Goal: Navigation & Orientation: Find specific page/section

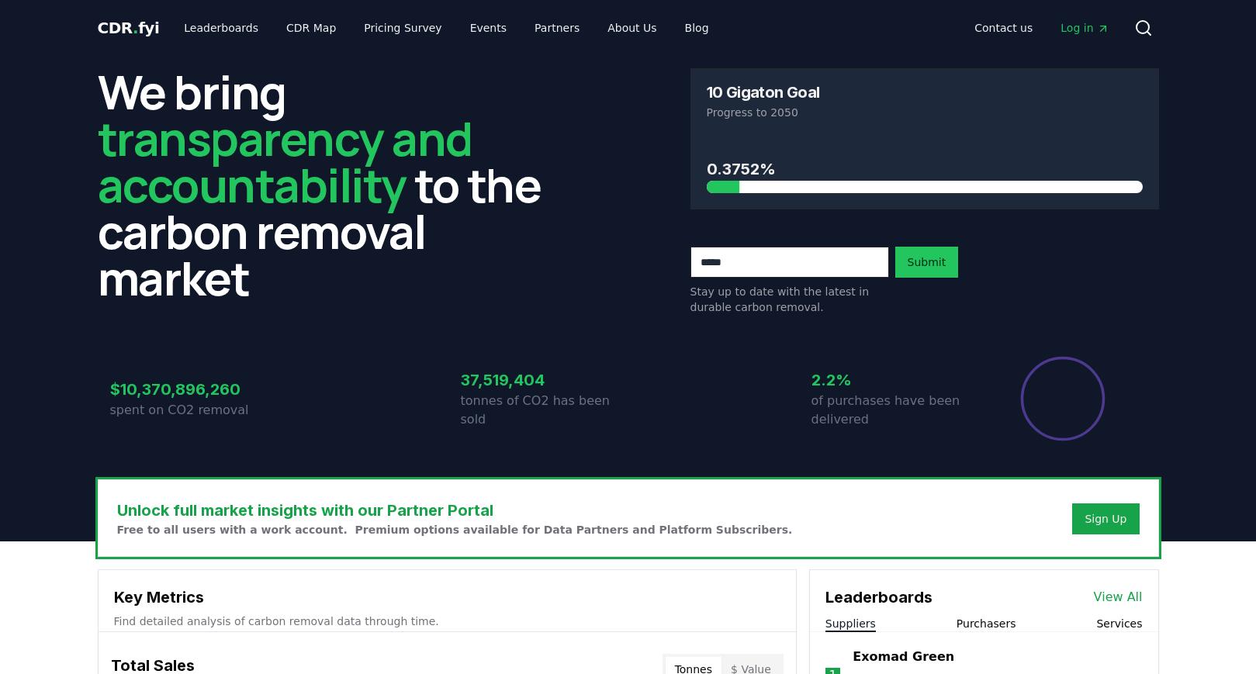
scroll to position [1, 0]
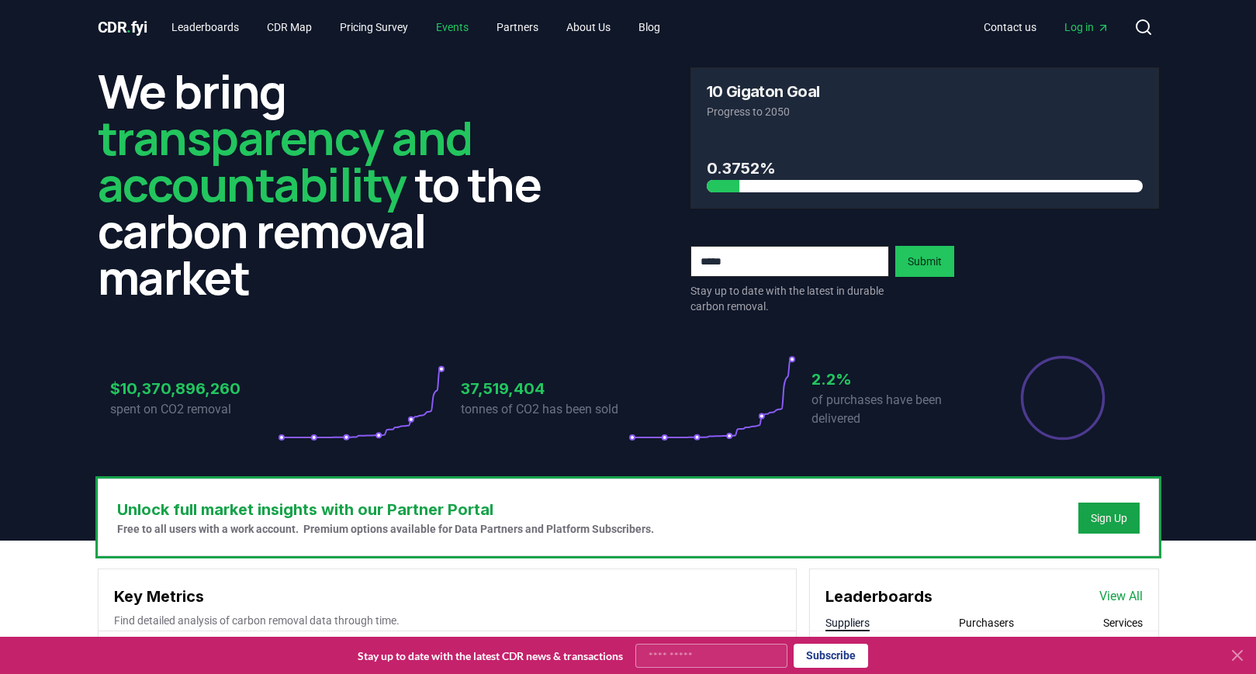
click at [467, 25] on link "Events" at bounding box center [452, 27] width 57 height 28
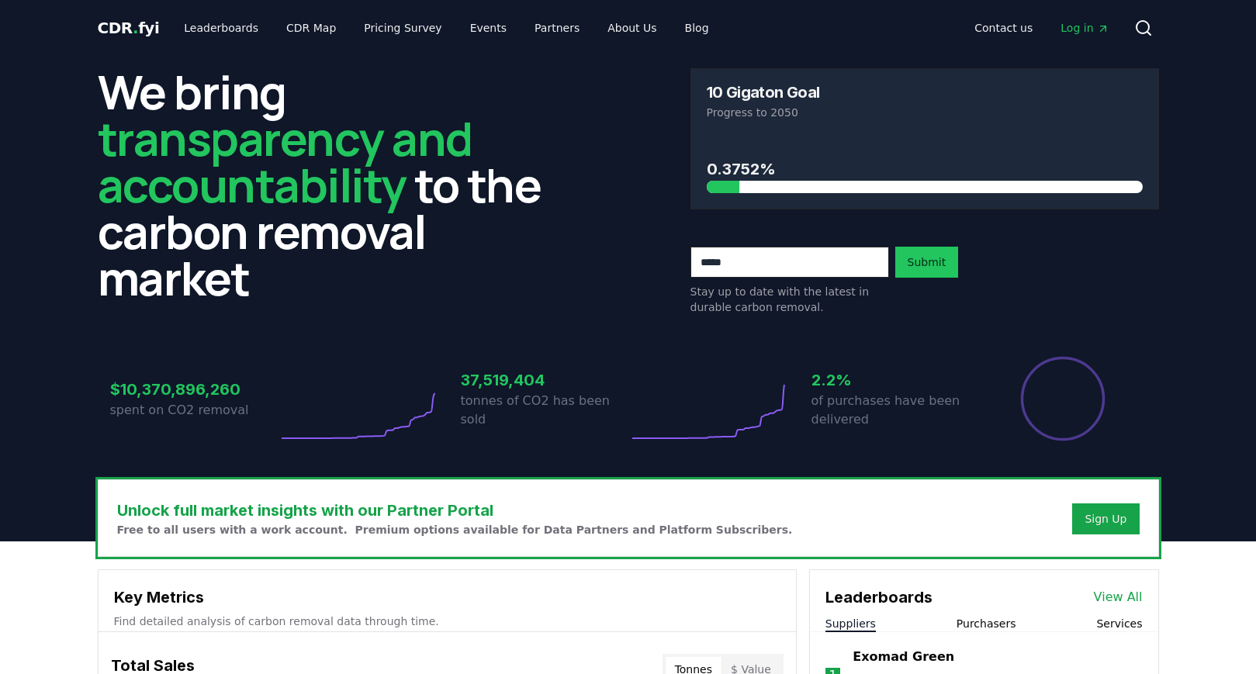
scroll to position [113, 0]
